Goal: Information Seeking & Learning: Compare options

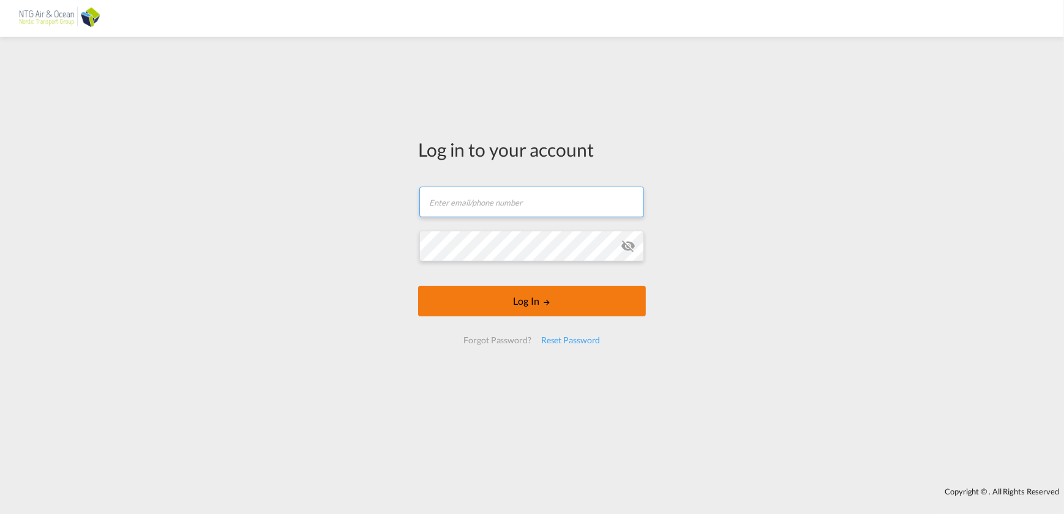
type input "[EMAIL_ADDRESS][DOMAIN_NAME]"
click at [609, 299] on button "Log In" at bounding box center [532, 301] width 228 height 31
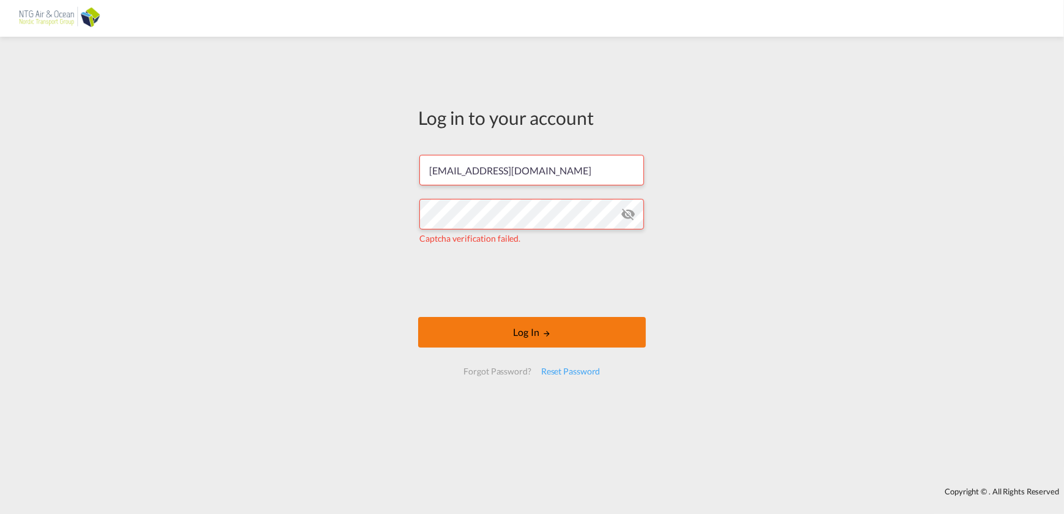
click at [506, 328] on button "Log In" at bounding box center [532, 332] width 228 height 31
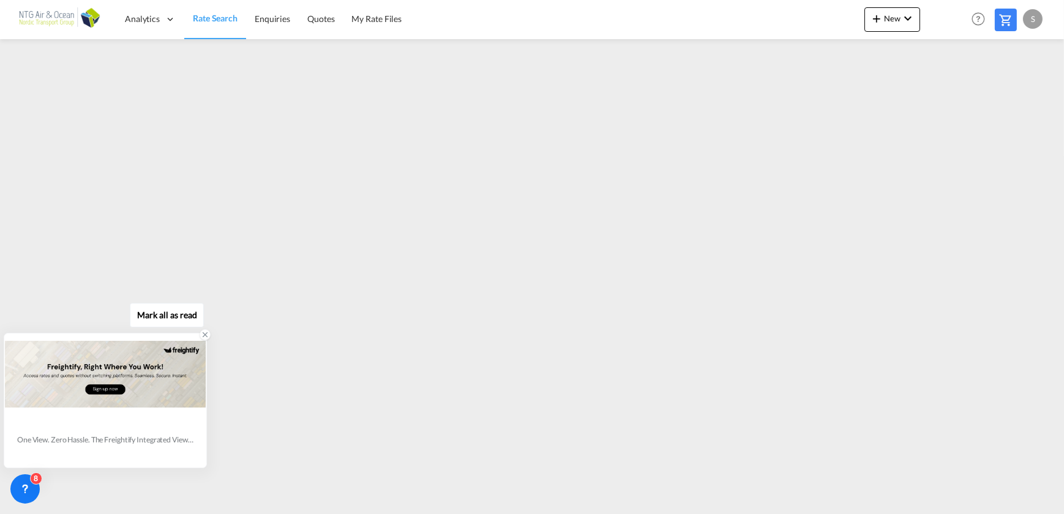
click at [206, 333] on icon at bounding box center [205, 335] width 9 height 9
